Goal: Register for event/course

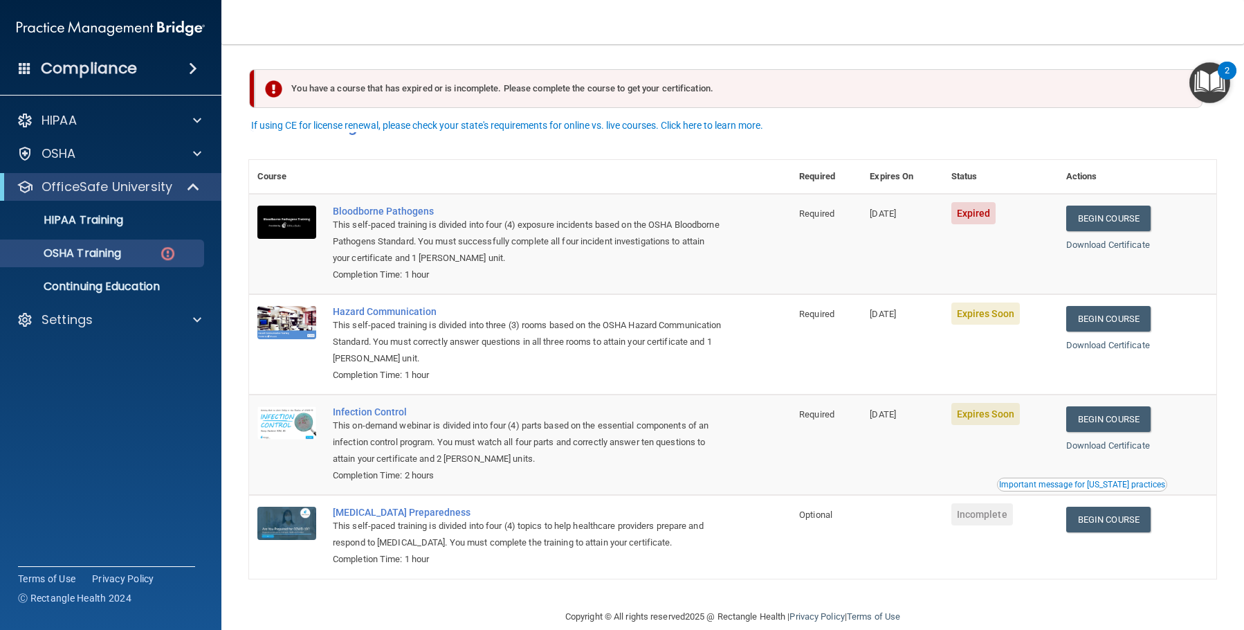
scroll to position [24, 0]
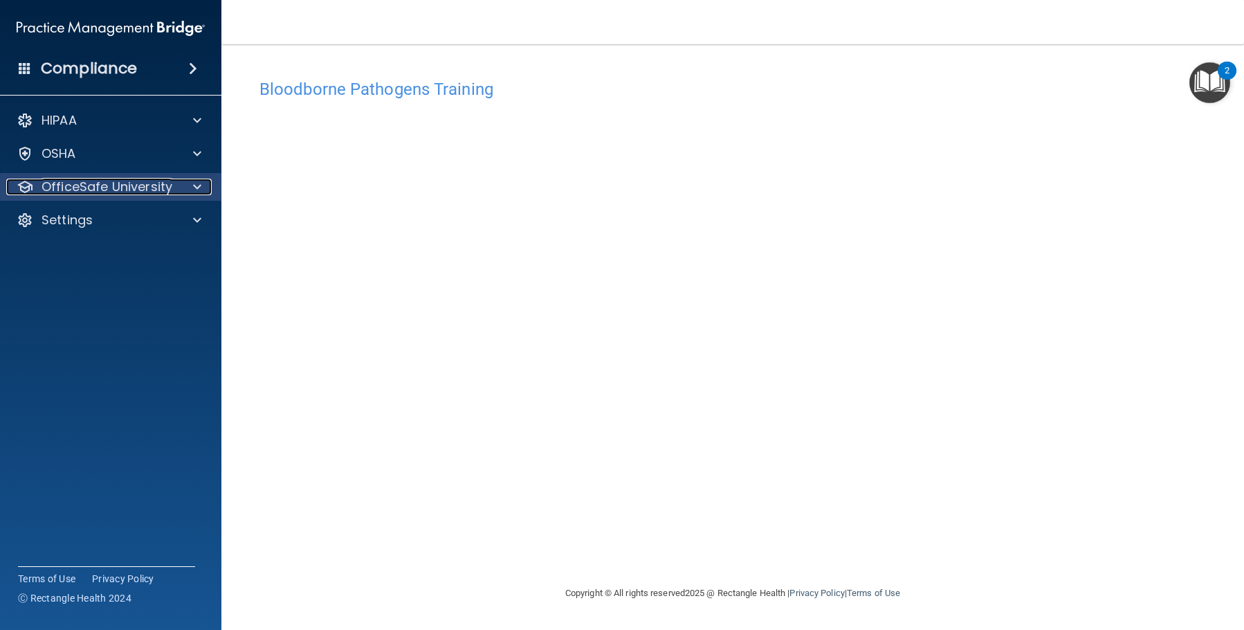
click at [201, 189] on span at bounding box center [197, 186] width 8 height 17
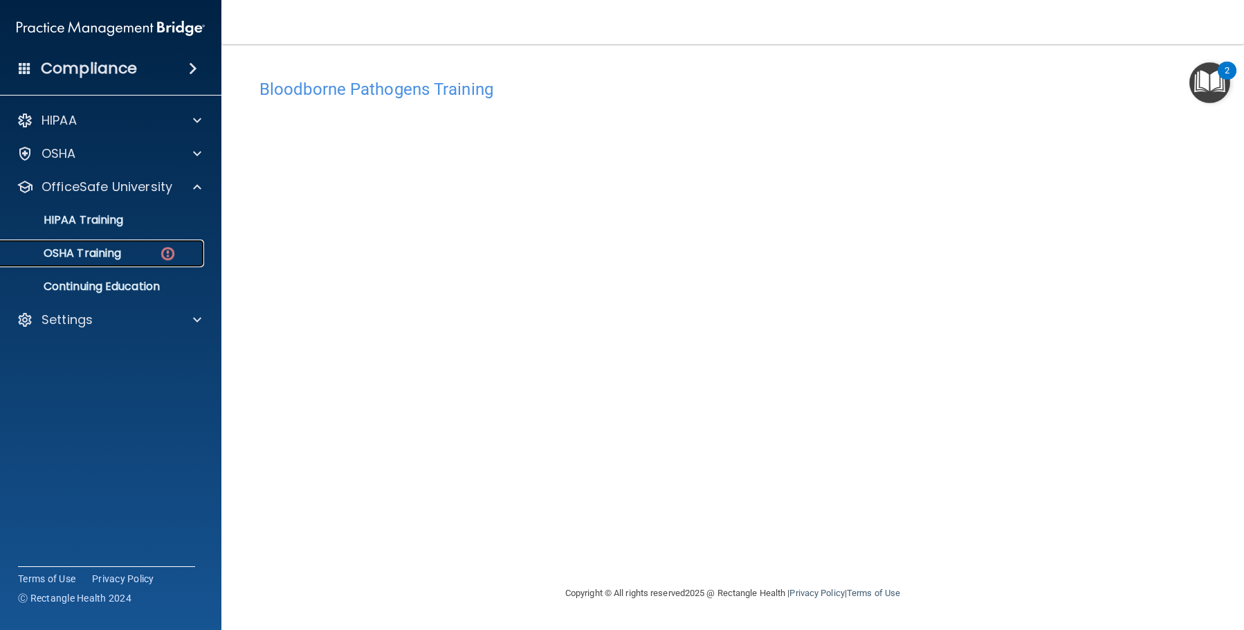
click at [134, 255] on div "OSHA Training" at bounding box center [103, 253] width 189 height 14
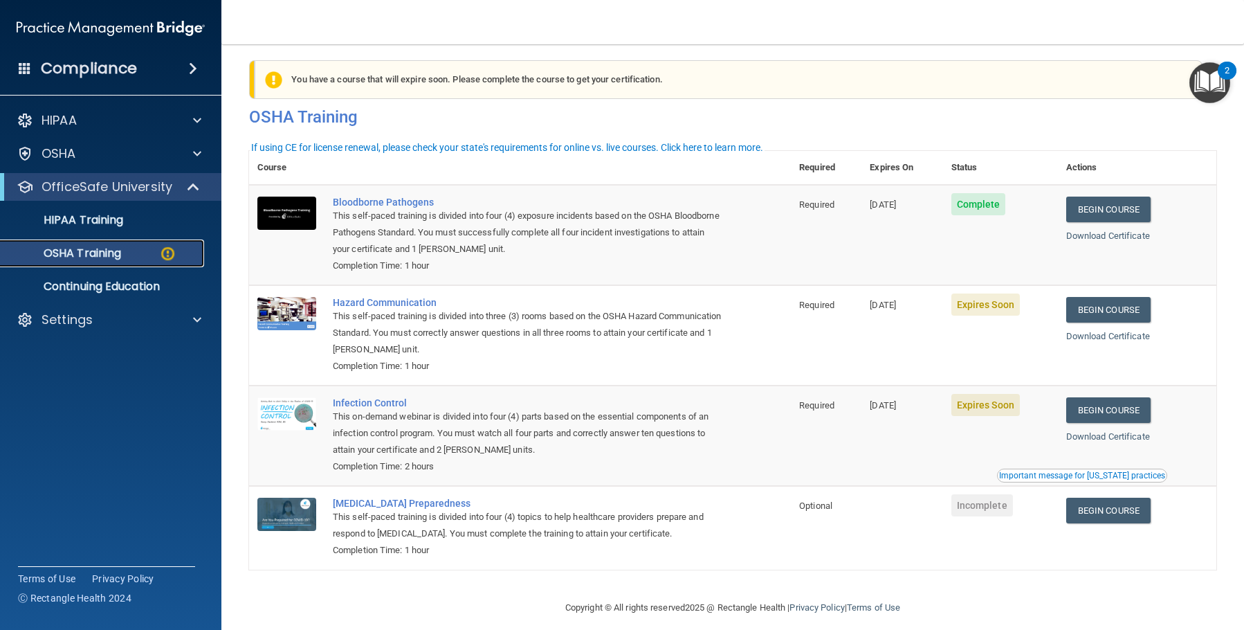
scroll to position [24, 0]
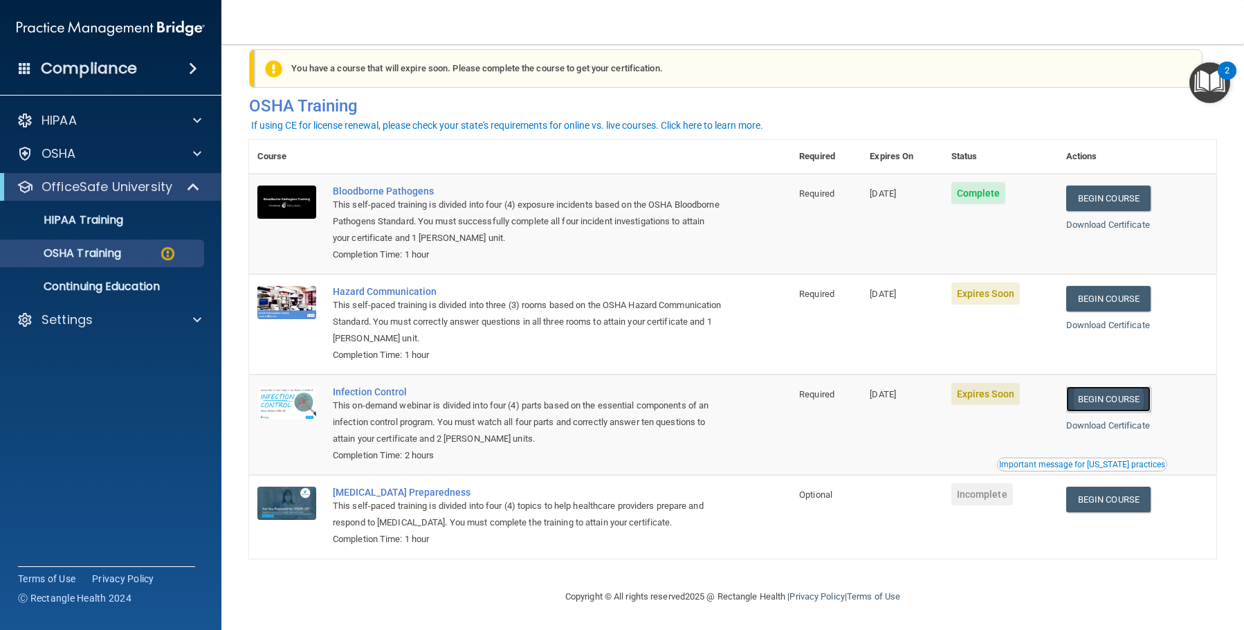
click at [1105, 394] on link "Begin Course" at bounding box center [1108, 399] width 84 height 26
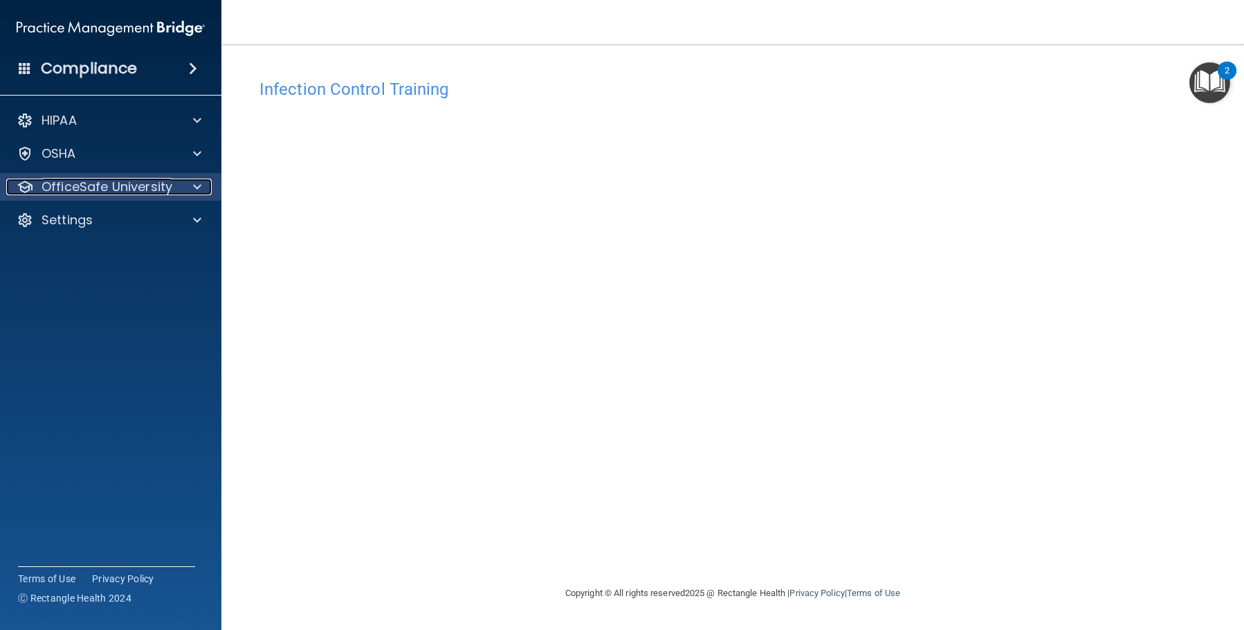
click at [192, 183] on div at bounding box center [195, 186] width 35 height 17
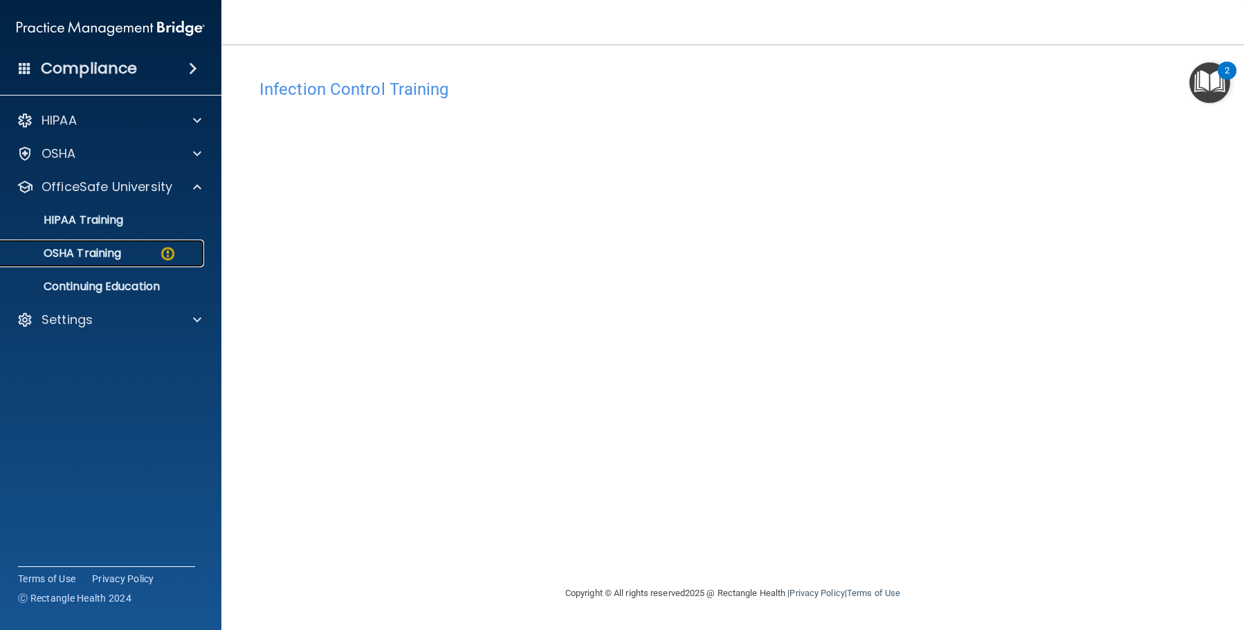
click at [124, 259] on div "OSHA Training" at bounding box center [103, 253] width 189 height 14
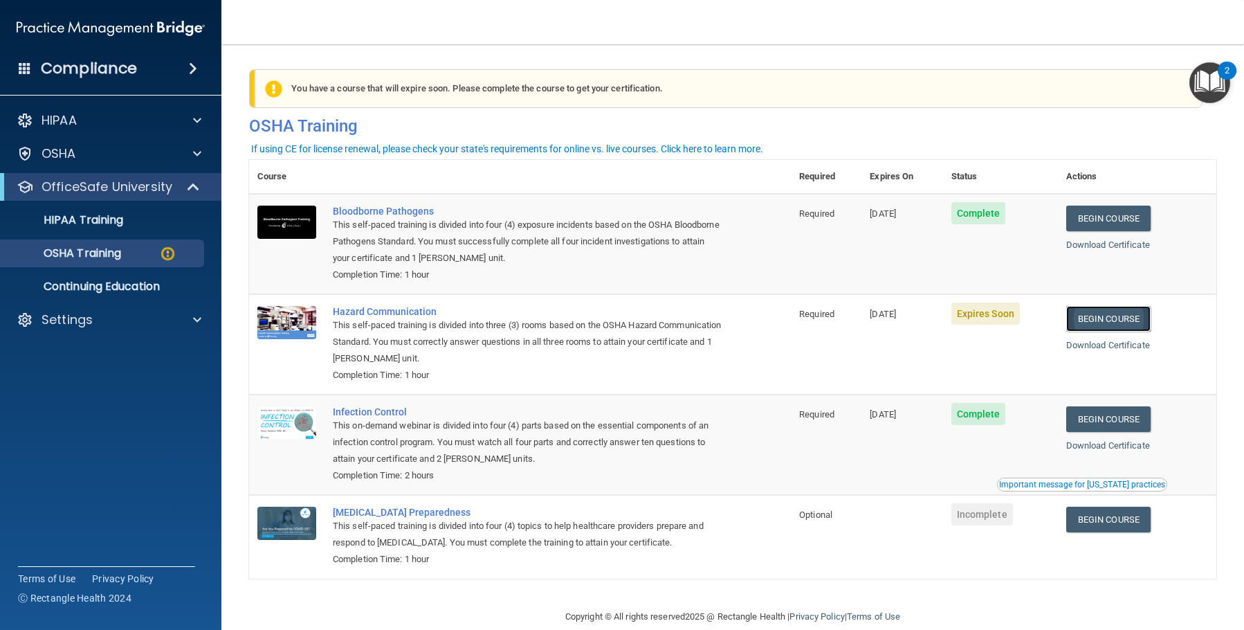
click at [1100, 321] on link "Begin Course" at bounding box center [1108, 319] width 84 height 26
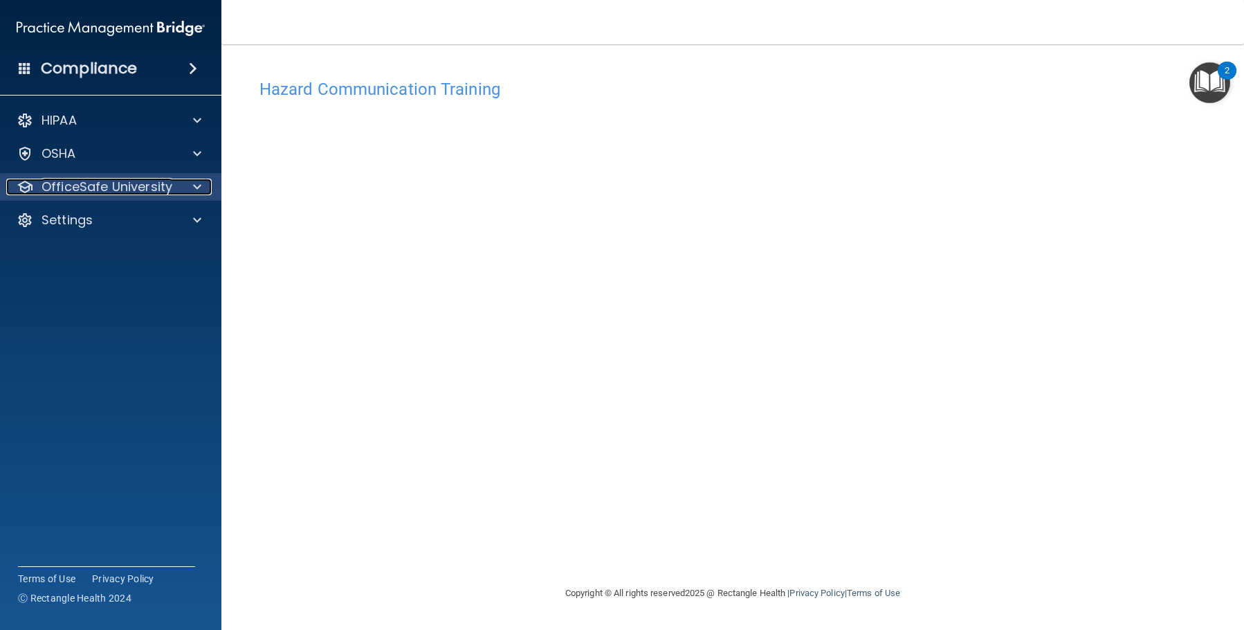
click at [191, 192] on div at bounding box center [195, 186] width 35 height 17
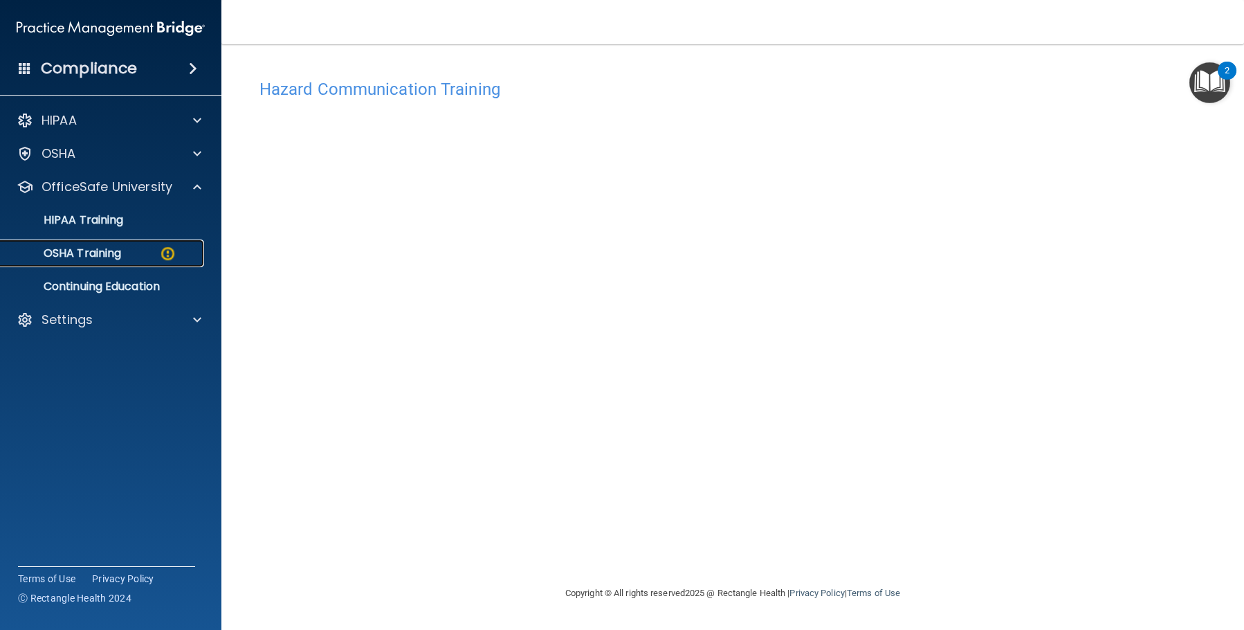
click at [136, 260] on link "OSHA Training" at bounding box center [95, 253] width 218 height 28
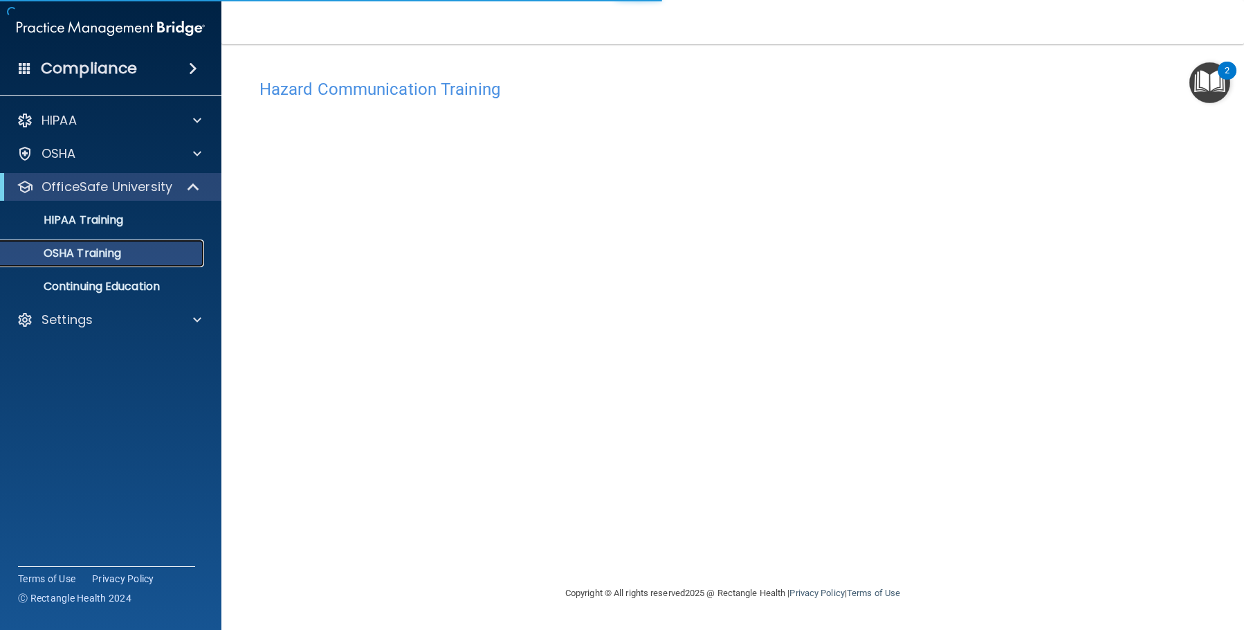
click at [132, 262] on link "OSHA Training" at bounding box center [95, 253] width 218 height 28
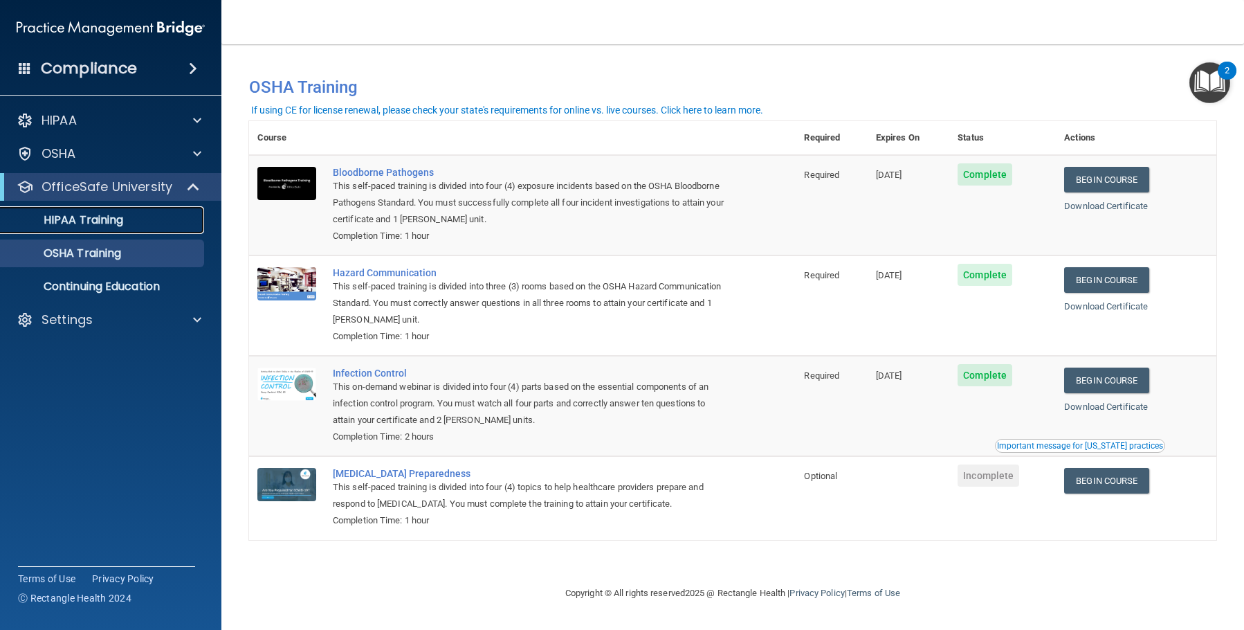
click at [138, 226] on div "HIPAA Training" at bounding box center [103, 220] width 189 height 14
